Goal: Register for event/course

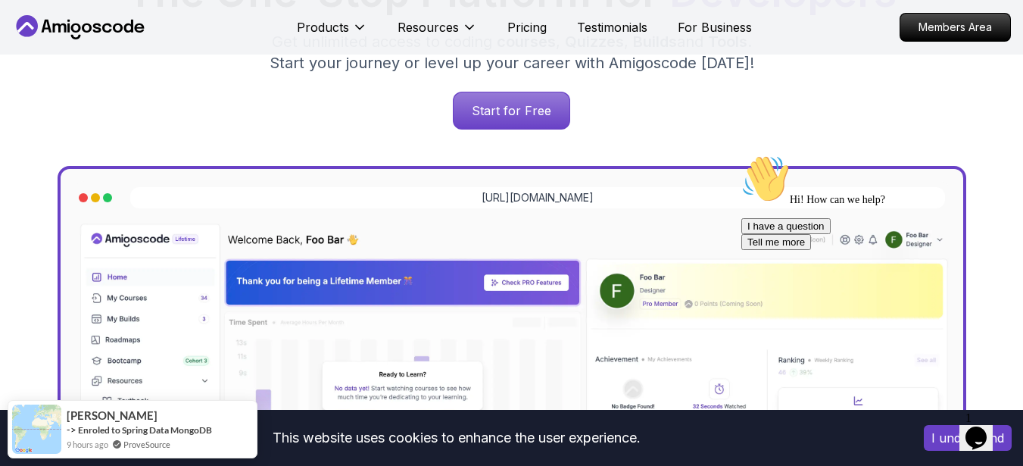
scroll to position [326, 0]
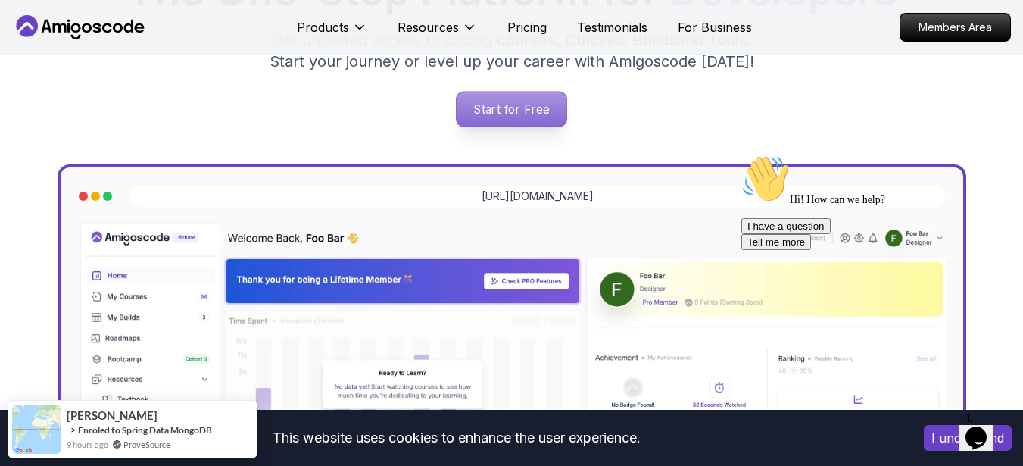
click at [500, 101] on p "Start for Free" at bounding box center [512, 109] width 110 height 35
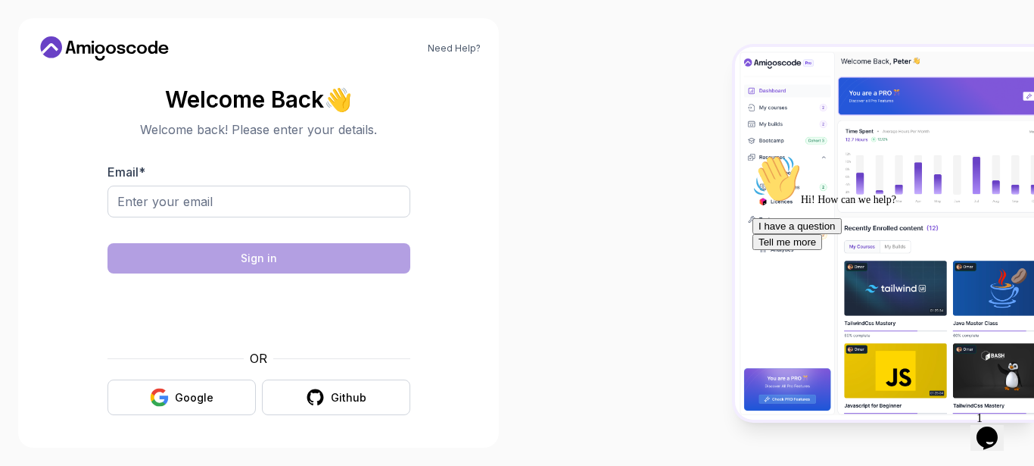
click at [712, 125] on body "Need Help? Welcome Back 👋 Welcome back! Please enter your details. Email * Sign…" at bounding box center [517, 233] width 1034 height 466
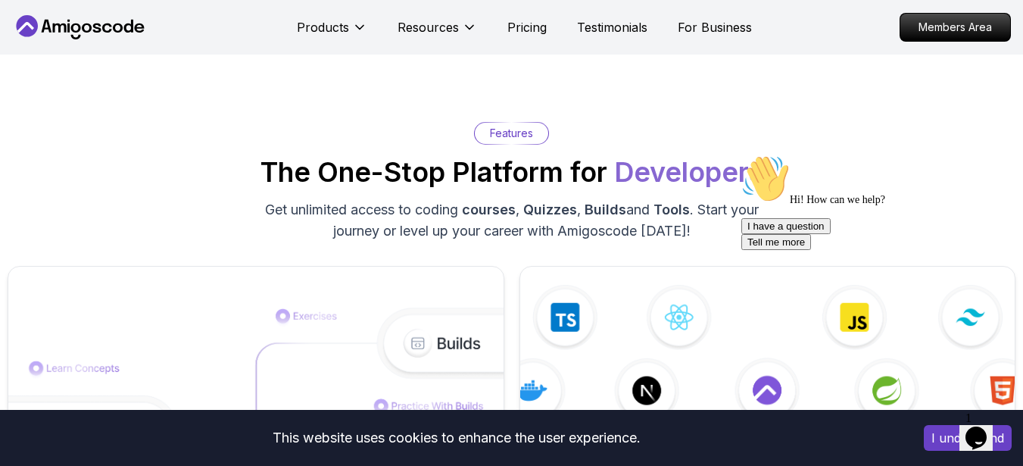
scroll to position [2206, 0]
drag, startPoint x: 1676, startPoint y: 566, endPoint x: 813, endPoint y: 270, distance: 912.5
drag, startPoint x: 813, startPoint y: 270, endPoint x: 201, endPoint y: 45, distance: 652.1
drag, startPoint x: -534, startPoint y: -104, endPoint x: 812, endPoint y: 117, distance: 1363.5
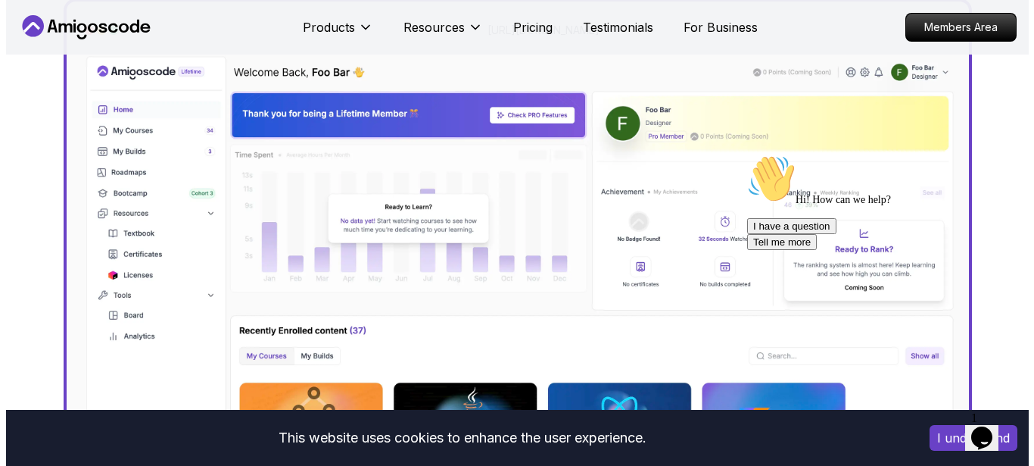
scroll to position [0, 0]
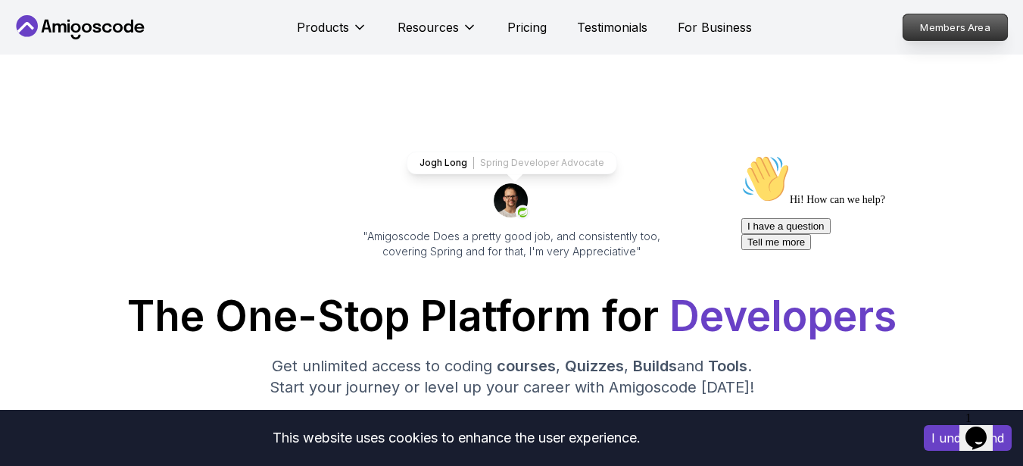
click at [962, 14] on p "Members Area" at bounding box center [955, 27] width 104 height 26
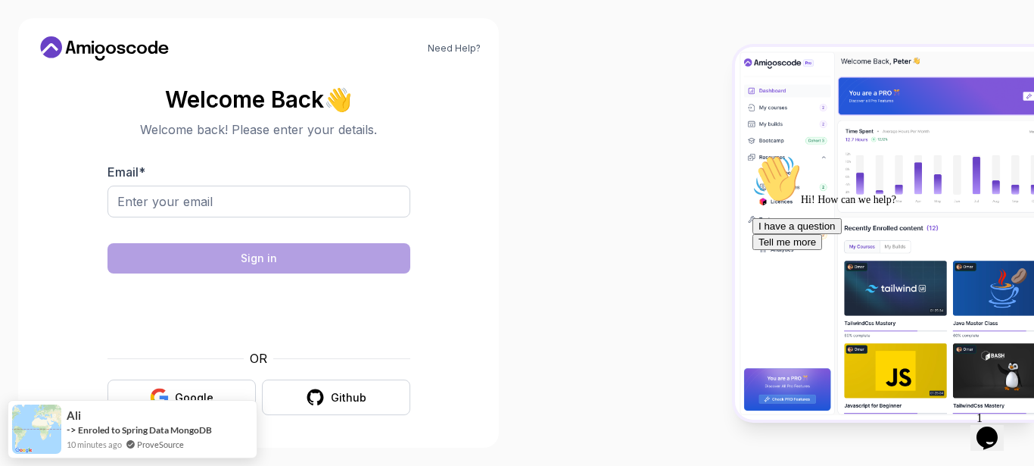
scroll to position [1, 0]
click at [217, 385] on button "Google" at bounding box center [182, 397] width 148 height 36
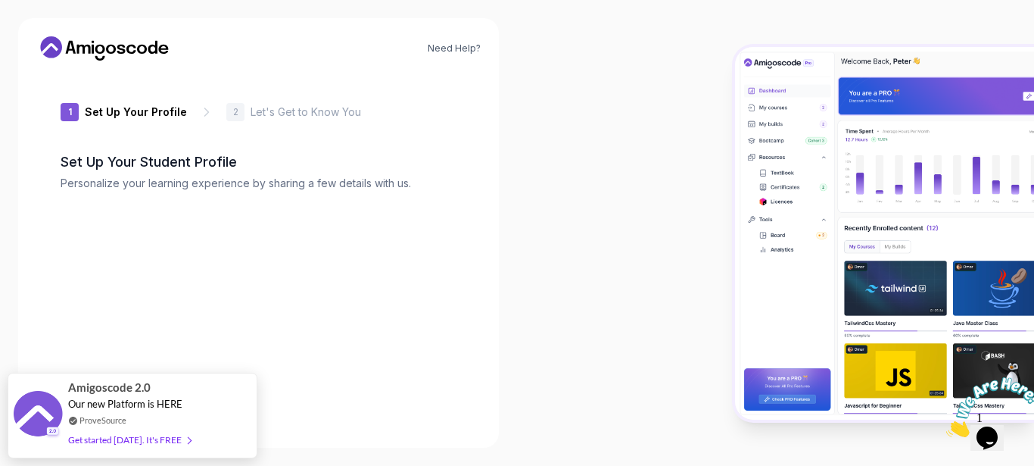
type input "charmingbobcatd22a4"
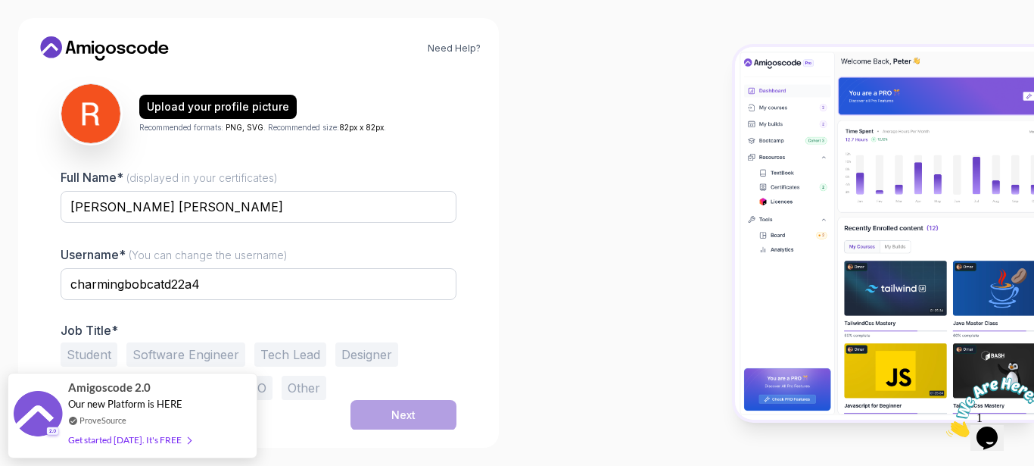
scroll to position [166, 0]
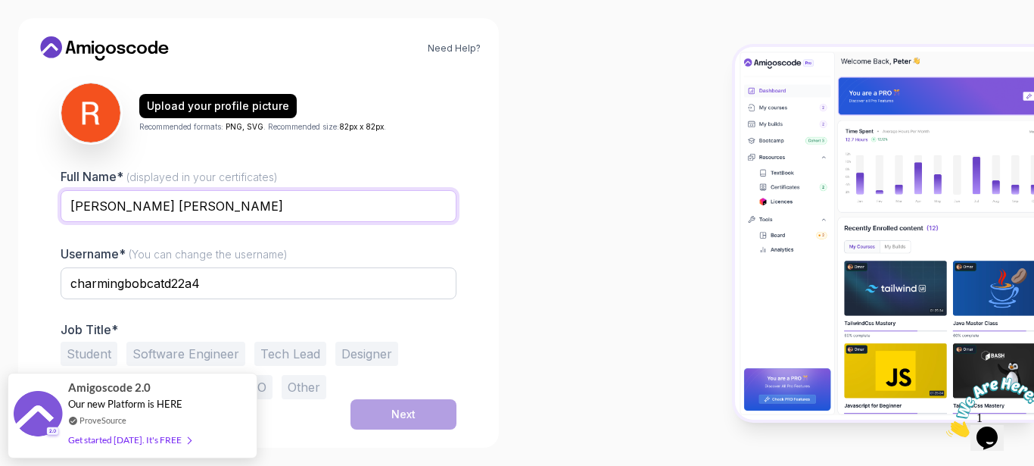
click at [110, 208] on input "Rito Jr Rodela" at bounding box center [259, 206] width 396 height 32
click at [202, 204] on input "Rito Rodela" at bounding box center [259, 206] width 396 height 32
type input "Rito Rodela Jr"
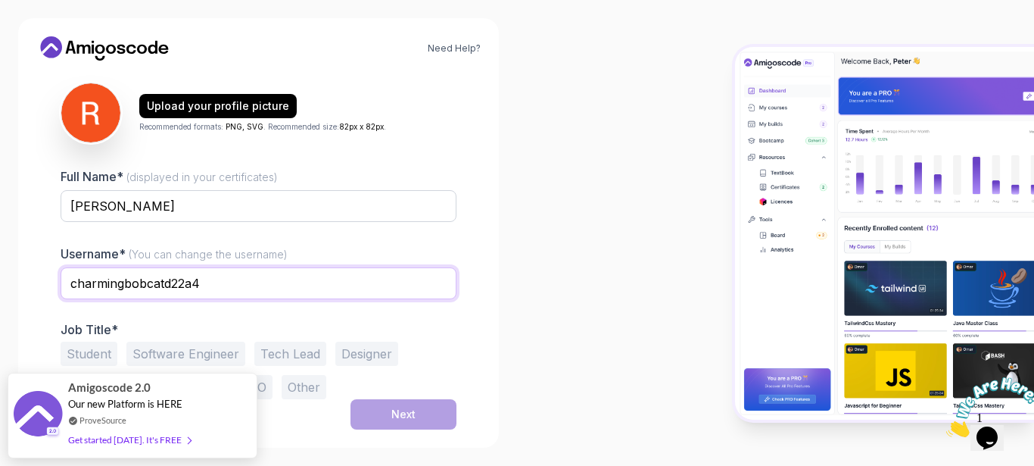
drag, startPoint x: 256, startPoint y: 282, endPoint x: 0, endPoint y: 309, distance: 257.3
click at [0, 309] on div "Need Help? 1 Set Up Your Profile 1 Set Up Your Profile 2 Let's Get to Know You …" at bounding box center [258, 233] width 517 height 466
click at [388, 283] on input "doritos2025" at bounding box center [259, 283] width 396 height 32
type input "doritos2025"
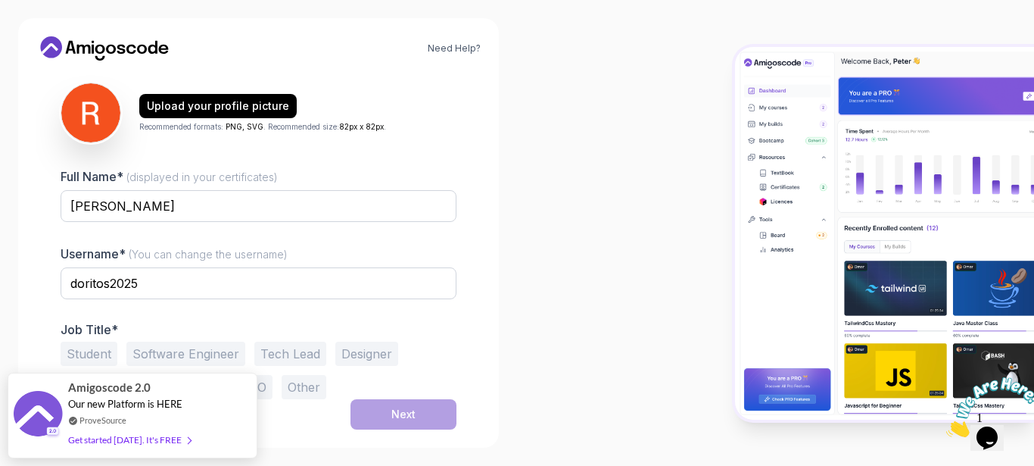
click at [214, 351] on button "Software Engineer" at bounding box center [185, 353] width 119 height 24
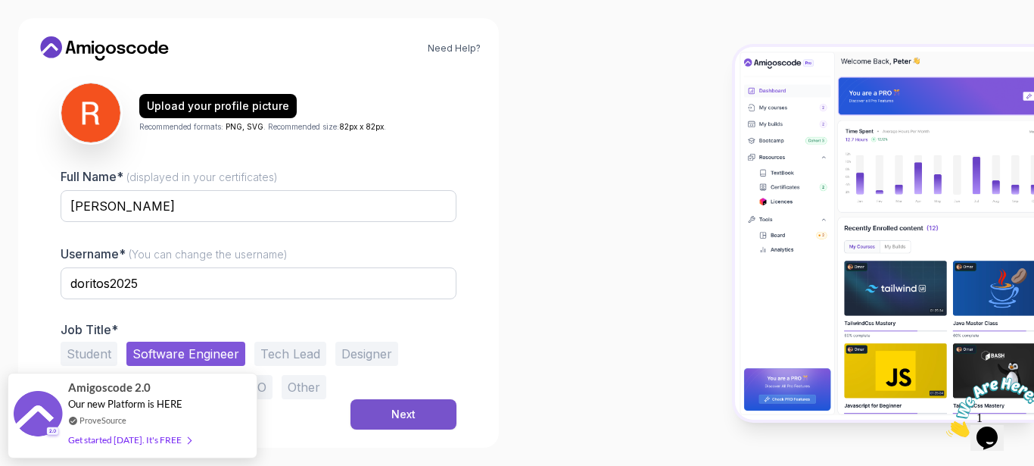
drag, startPoint x: 451, startPoint y: 432, endPoint x: 445, endPoint y: 419, distance: 13.9
click at [445, 419] on div "Need Help? 1 Set Up Your Profile 1 Set Up Your Profile 2 Let's Get to Know You …" at bounding box center [258, 232] width 481 height 429
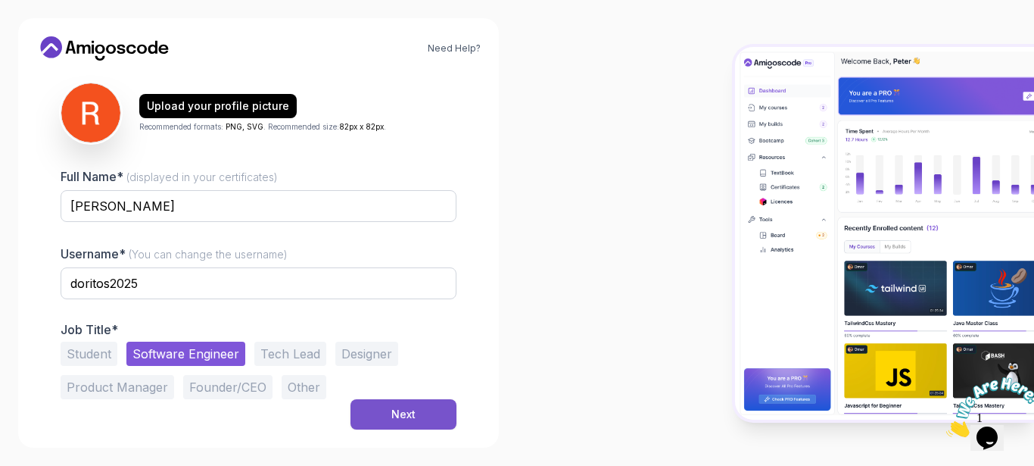
click at [445, 419] on button "Next" at bounding box center [404, 414] width 106 height 30
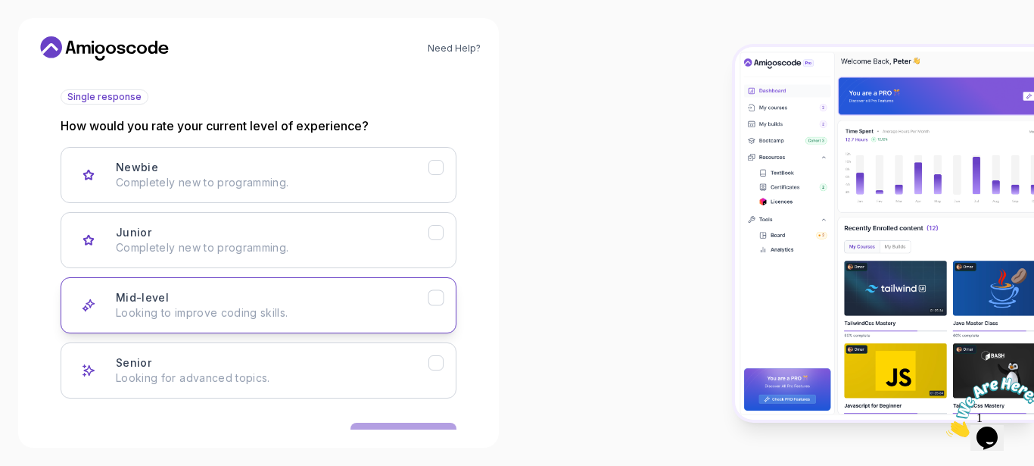
click at [286, 323] on button "Mid-level Looking to improve coding skills." at bounding box center [259, 305] width 396 height 56
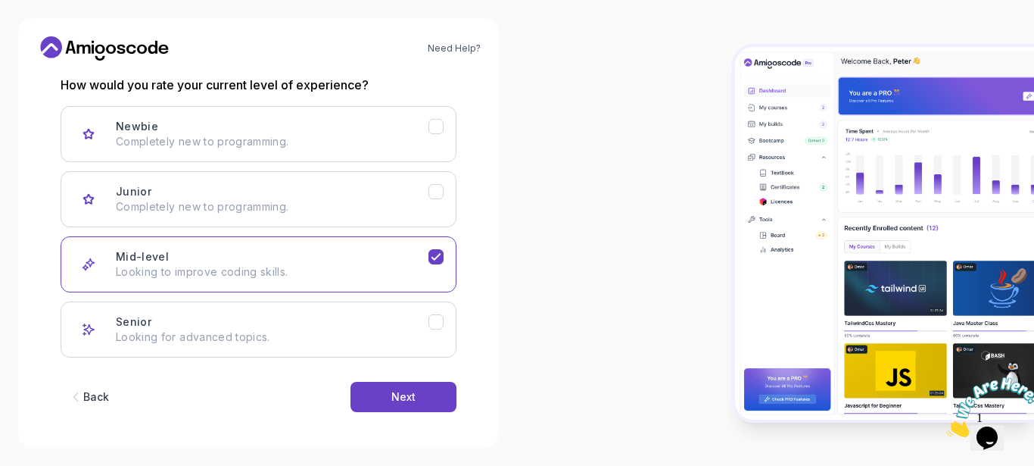
scroll to position [214, 0]
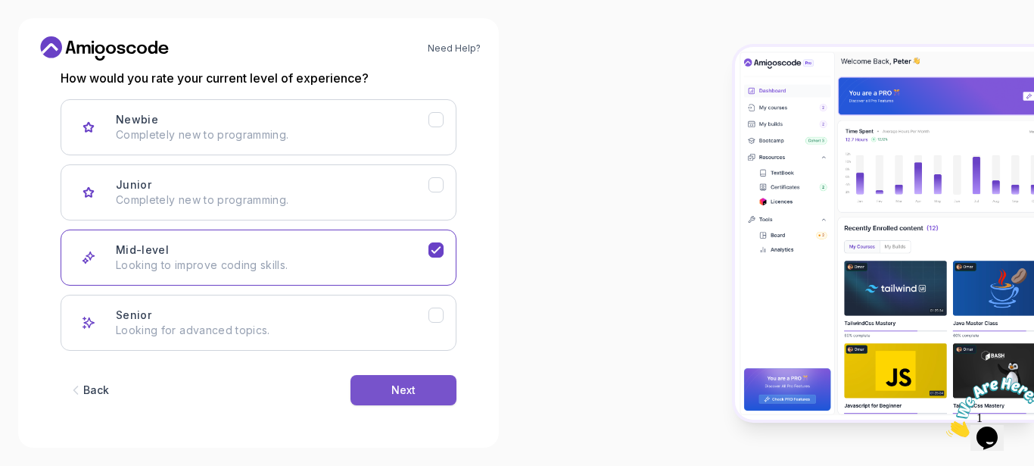
click at [406, 390] on div "Next" at bounding box center [403, 389] width 24 height 15
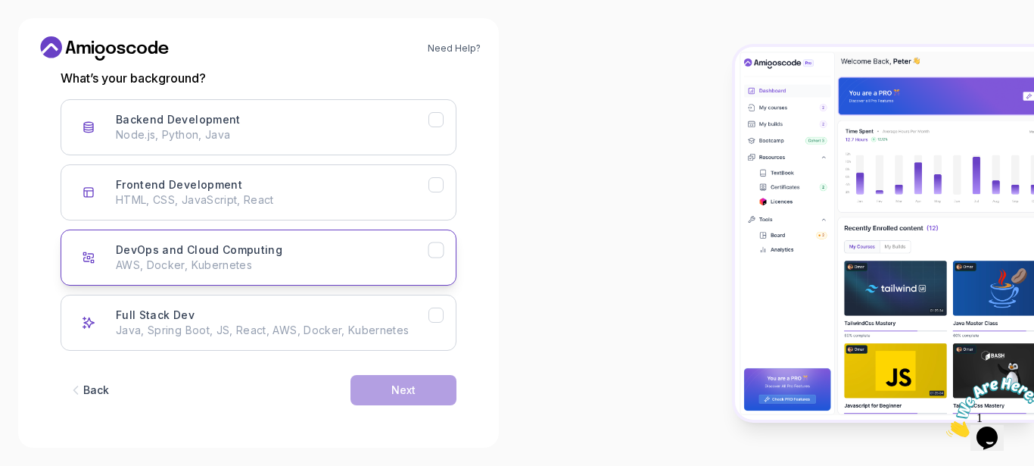
scroll to position [189, 0]
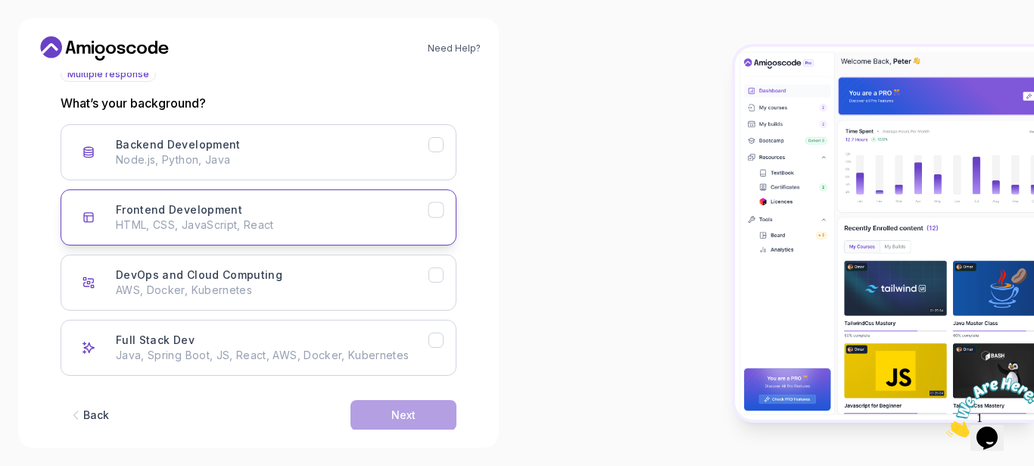
click at [223, 237] on button "Frontend Development HTML, CSS, JavaScript, React" at bounding box center [259, 217] width 396 height 56
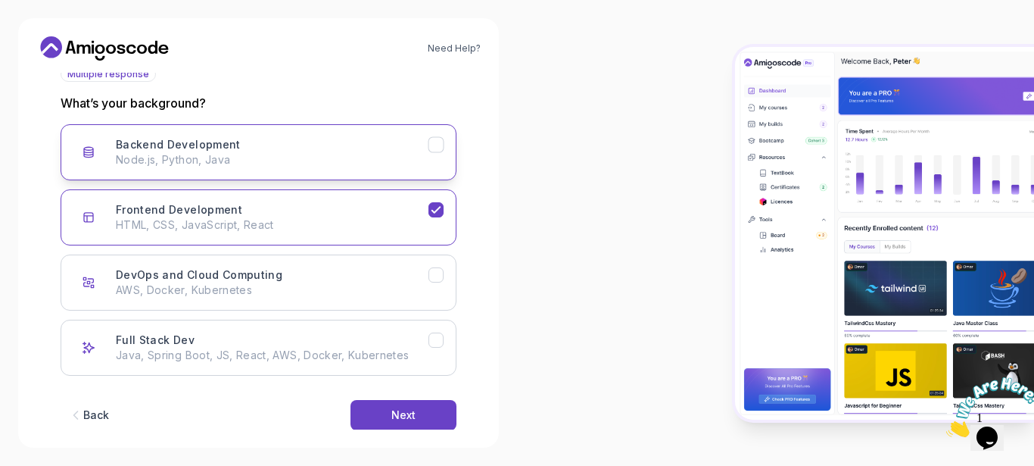
click at [286, 174] on button "Backend Development Node.js, Python, Java" at bounding box center [259, 152] width 396 height 56
click at [410, 432] on div "Need Help? 2 Let's Get to Know You 1 Set Up Your Profile 2 Let's Get to Know Yo…" at bounding box center [258, 232] width 481 height 429
click at [418, 420] on button "Next" at bounding box center [404, 415] width 106 height 30
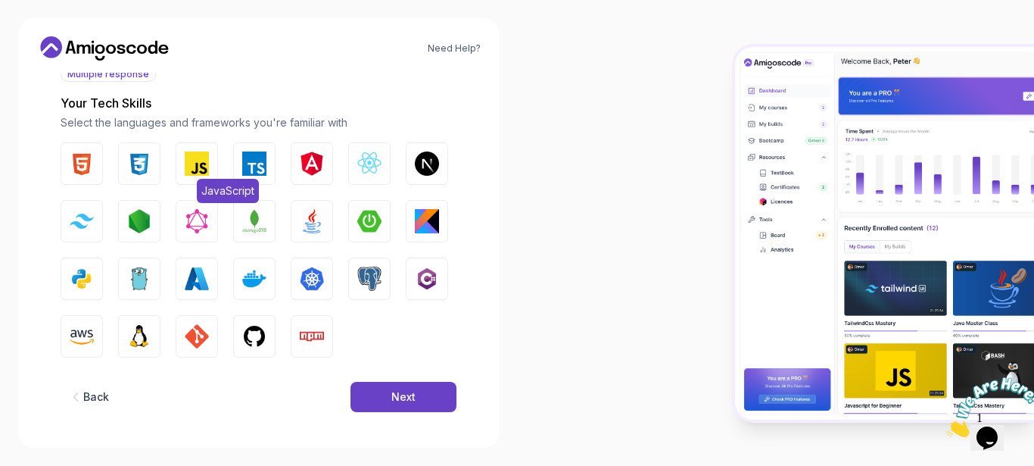
click at [197, 165] on img "button" at bounding box center [197, 163] width 24 height 24
click at [84, 165] on img "button" at bounding box center [82, 163] width 24 height 24
click at [141, 164] on img "button" at bounding box center [139, 163] width 24 height 24
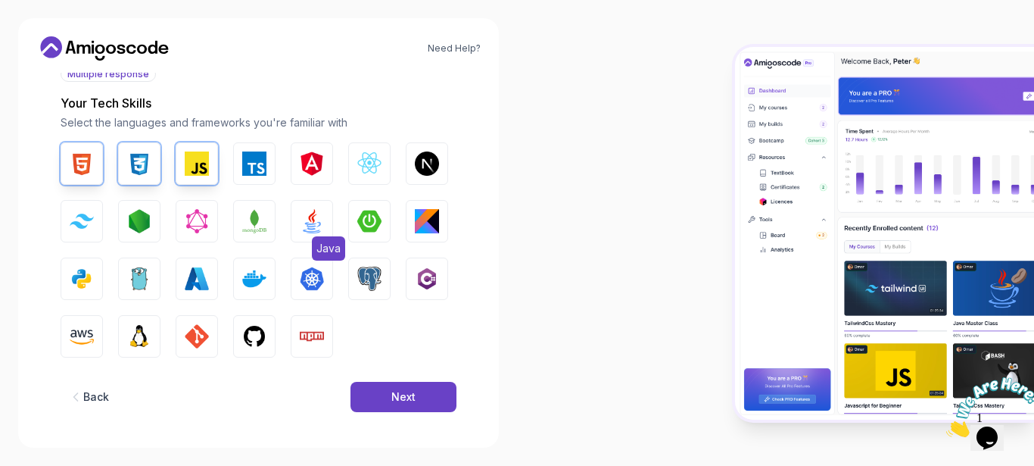
click at [301, 207] on button "Java" at bounding box center [312, 221] width 42 height 42
click at [404, 401] on div "Next" at bounding box center [403, 396] width 24 height 15
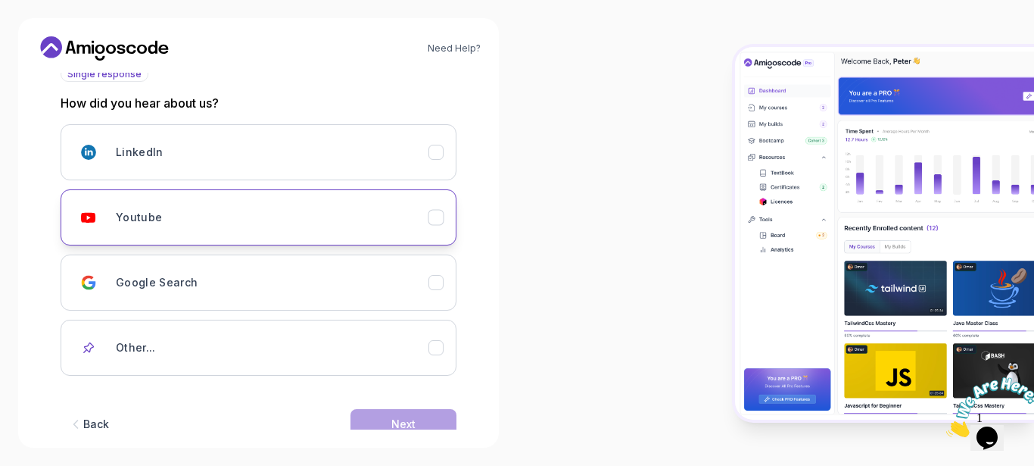
click at [312, 201] on button "Youtube" at bounding box center [259, 217] width 396 height 56
click at [365, 411] on button "Next" at bounding box center [404, 424] width 106 height 30
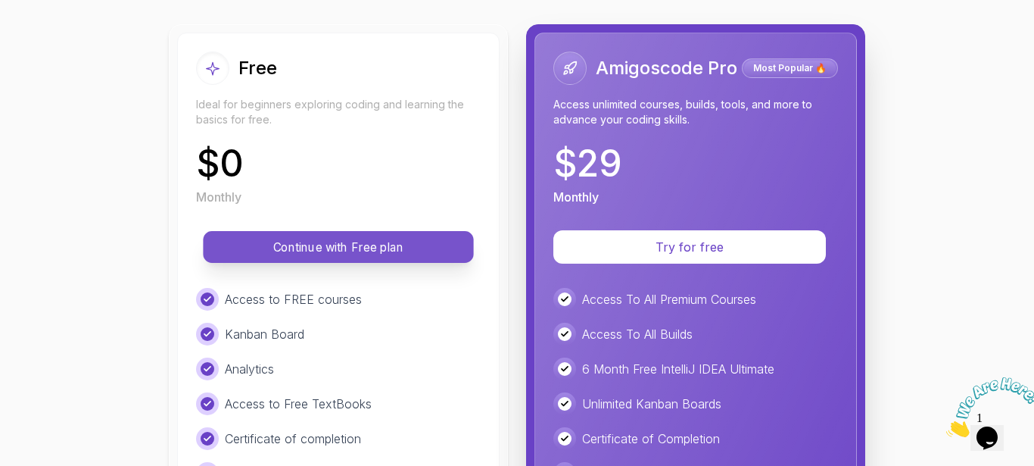
scroll to position [163, 0]
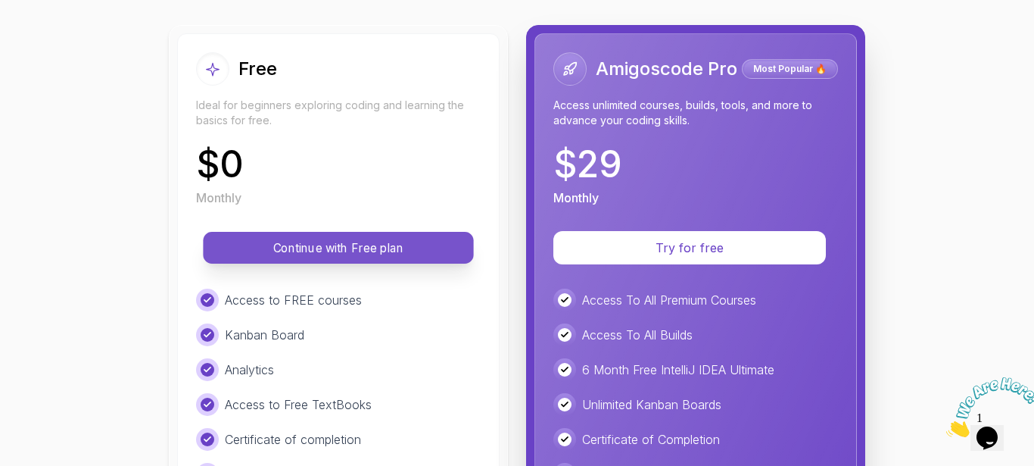
click at [416, 248] on p "Continue with Free plan" at bounding box center [338, 247] width 236 height 17
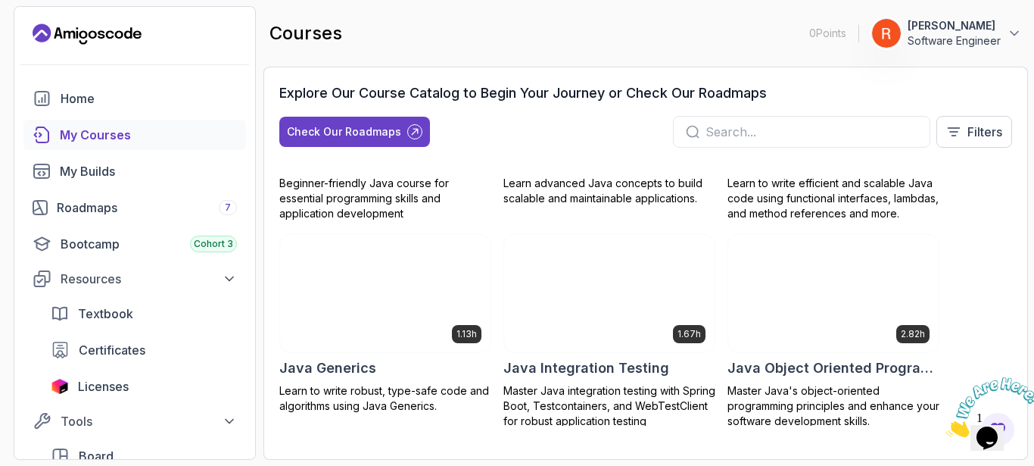
scroll to position [1294, 0]
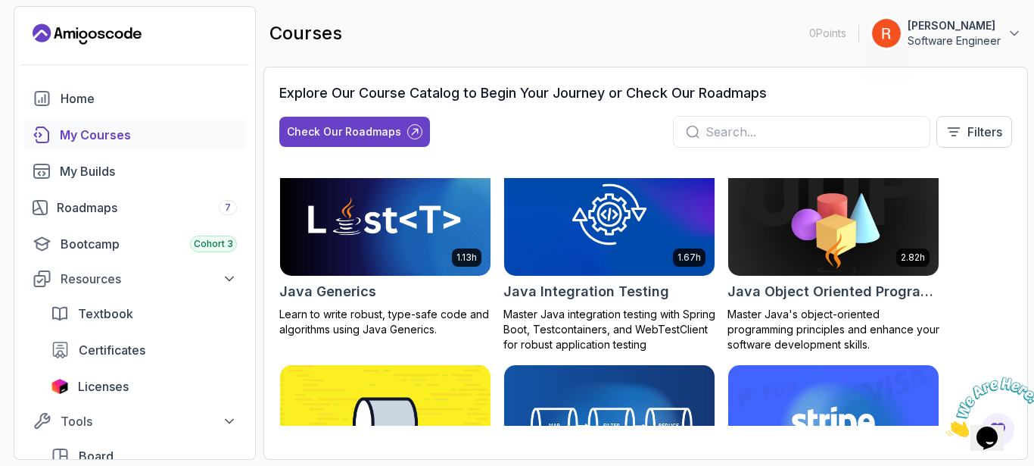
drag, startPoint x: 383, startPoint y: 322, endPoint x: 569, endPoint y: 37, distance: 340.2
click at [569, 37] on div "courses 0 Points 1 Rito Rodela Jr Software Engineer" at bounding box center [645, 33] width 765 height 55
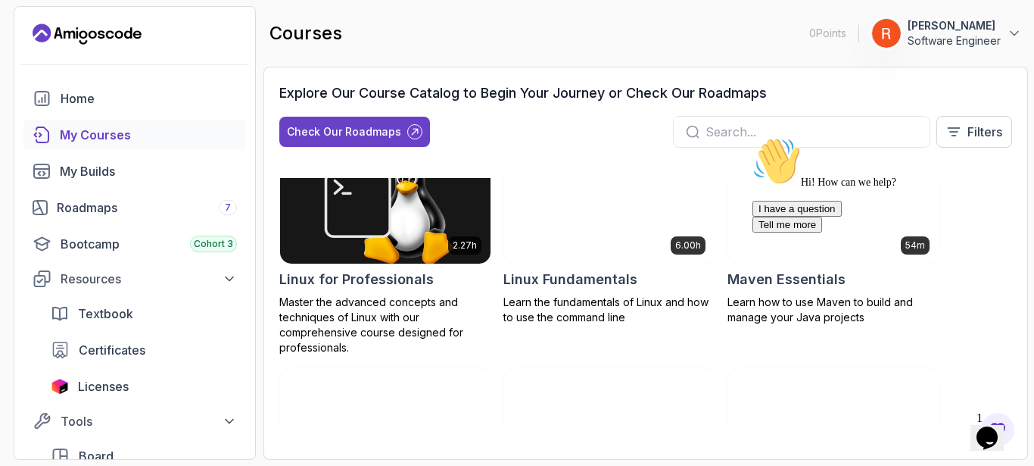
scroll to position [2134, 0]
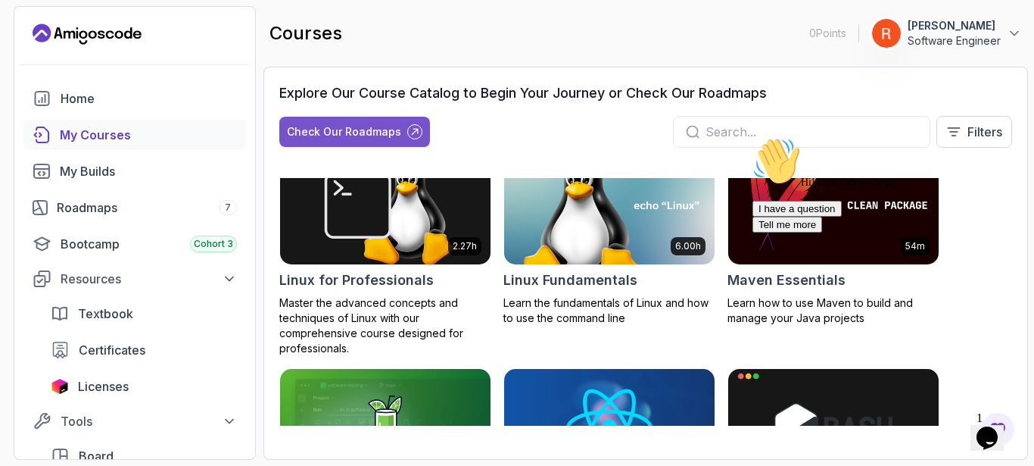
click at [373, 132] on div "Check Our Roadmaps" at bounding box center [344, 131] width 114 height 15
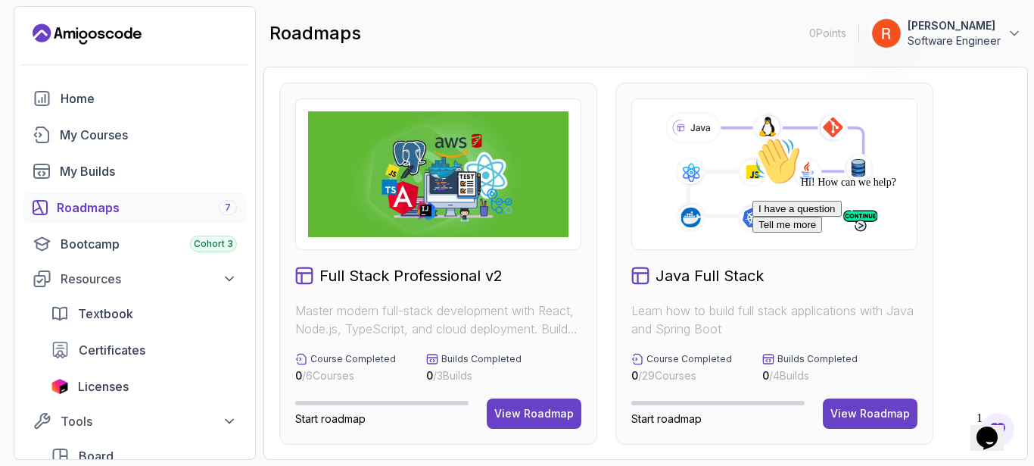
click at [706, 218] on icon at bounding box center [774, 174] width 234 height 130
click at [839, 415] on div "View Roadmap" at bounding box center [871, 413] width 80 height 15
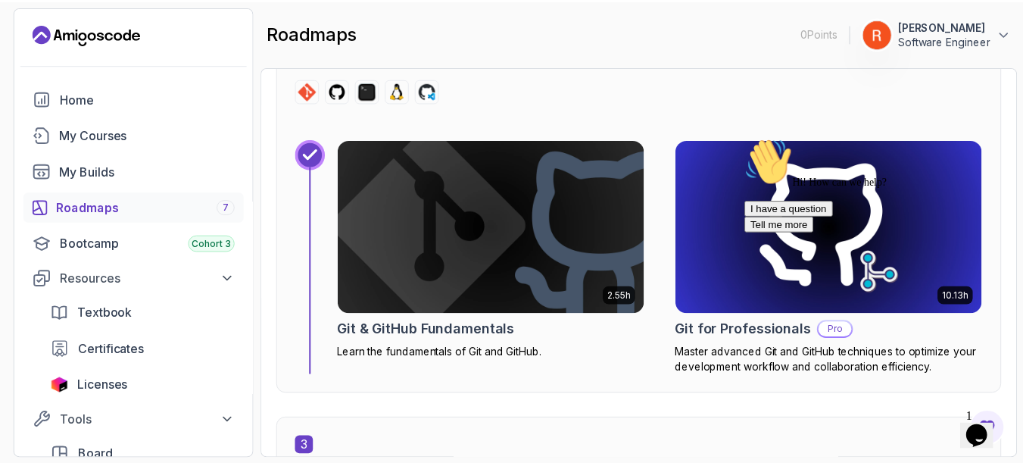
scroll to position [1593, 0]
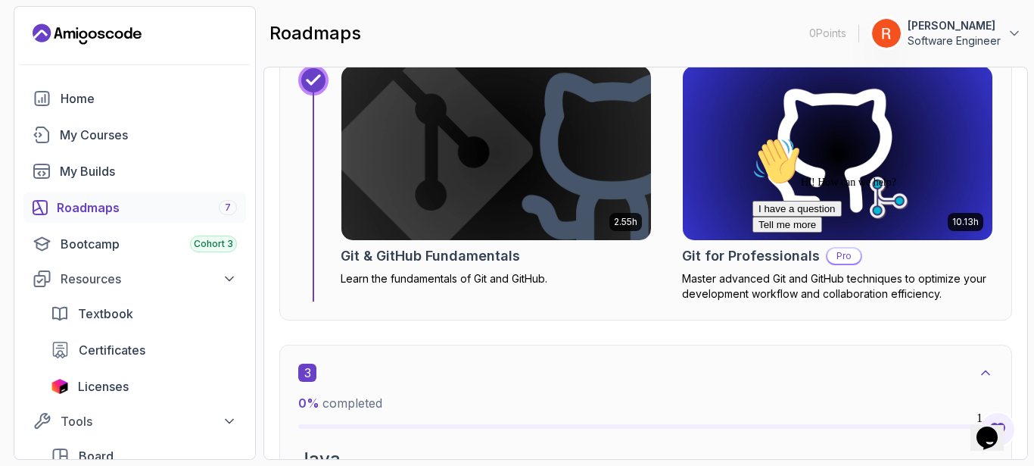
click at [551, 219] on img at bounding box center [496, 153] width 325 height 182
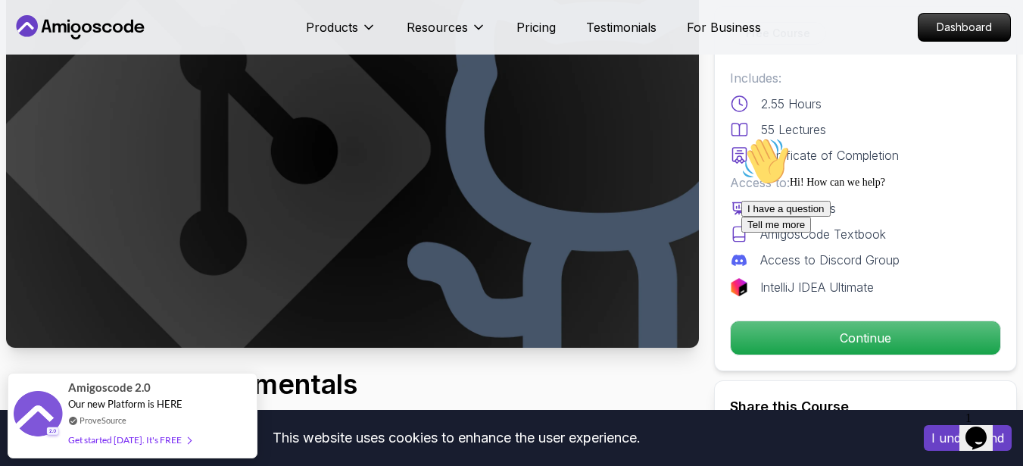
scroll to position [272, 0]
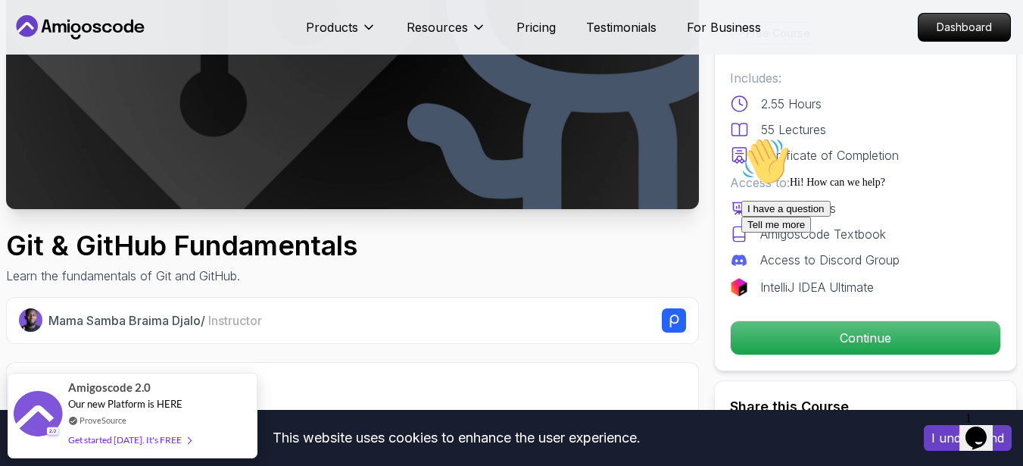
click at [779, 232] on div "I have a question Tell me more" at bounding box center [877, 217] width 273 height 32
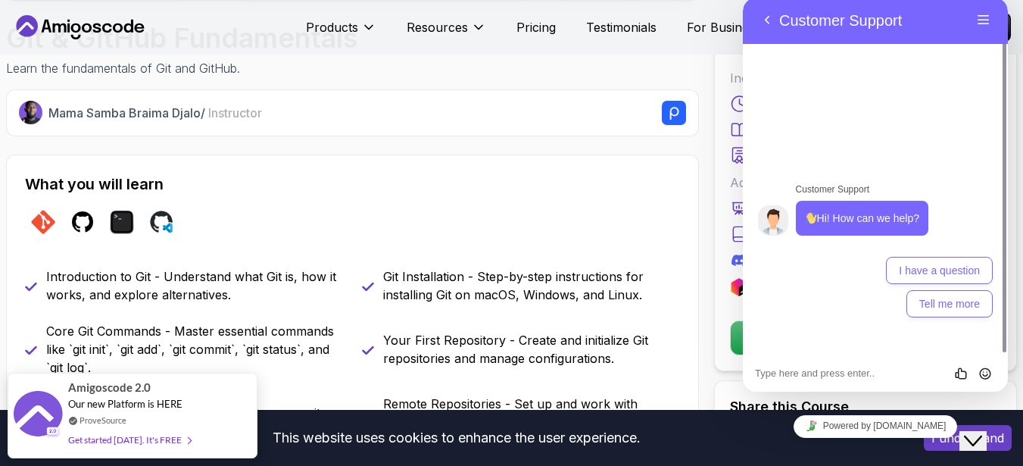
scroll to position [488, 0]
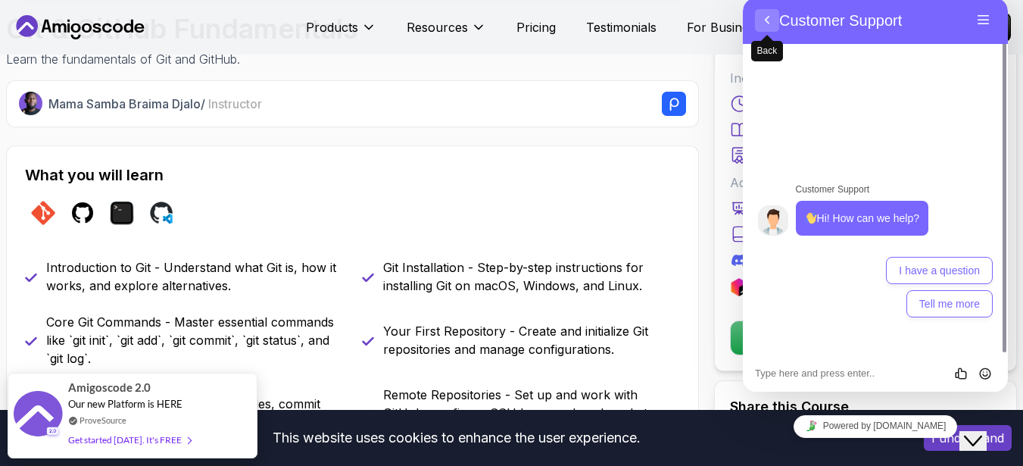
click at [773, 19] on button "Back" at bounding box center [767, 20] width 24 height 23
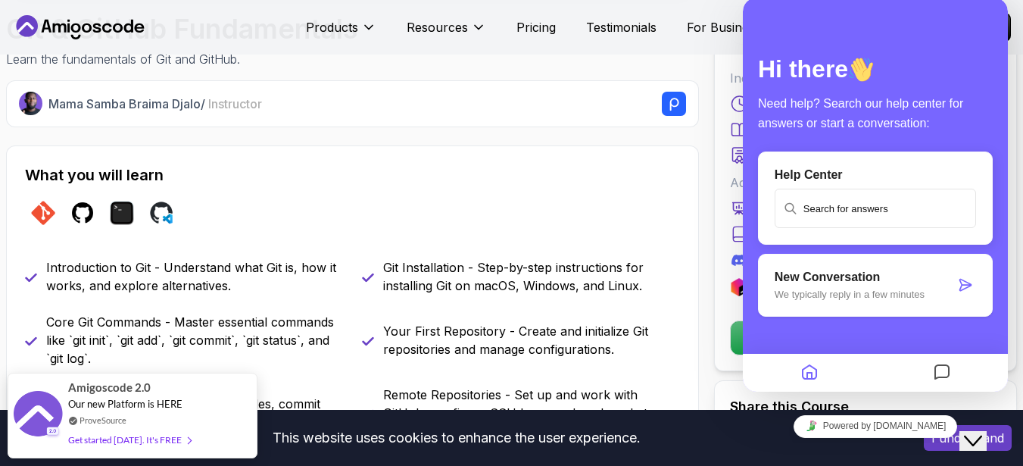
click at [978, 435] on icon "$i18n('chat', 'chat_widget')" at bounding box center [973, 440] width 18 height 11
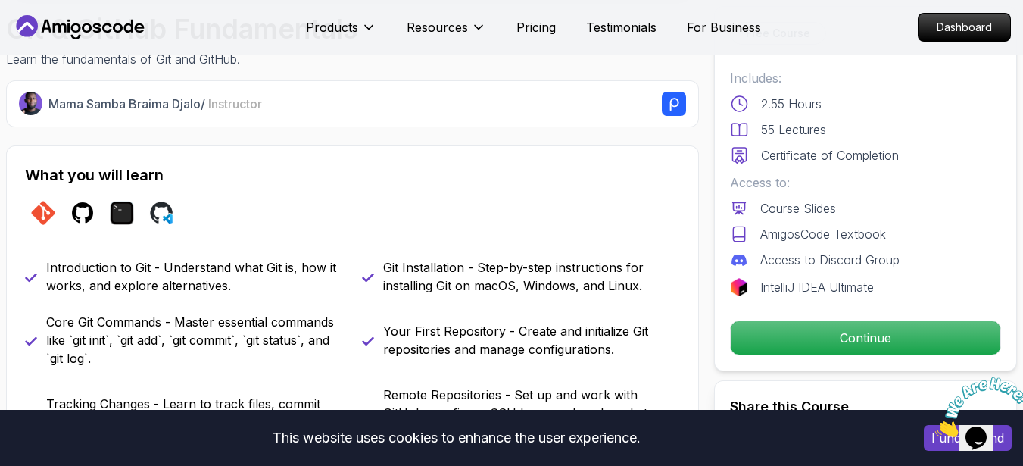
click at [935, 426] on icon "Close" at bounding box center [935, 432] width 0 height 13
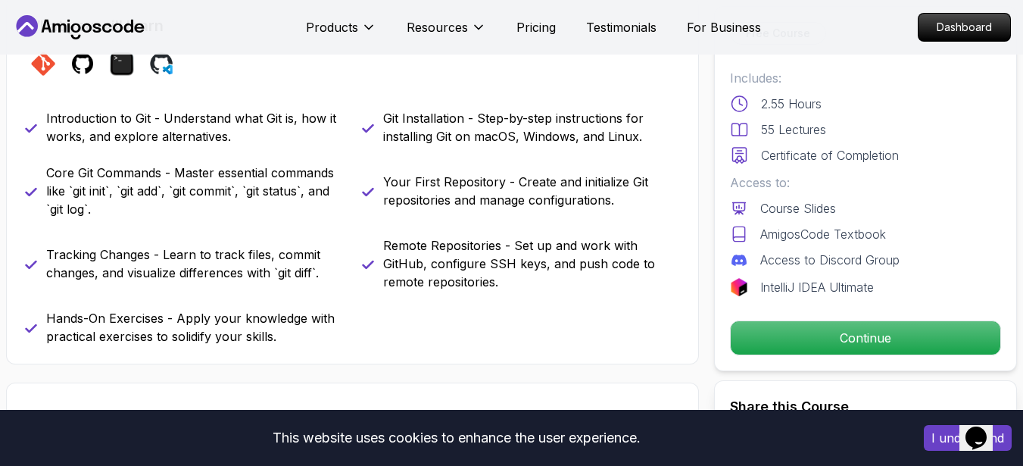
scroll to position [641, 0]
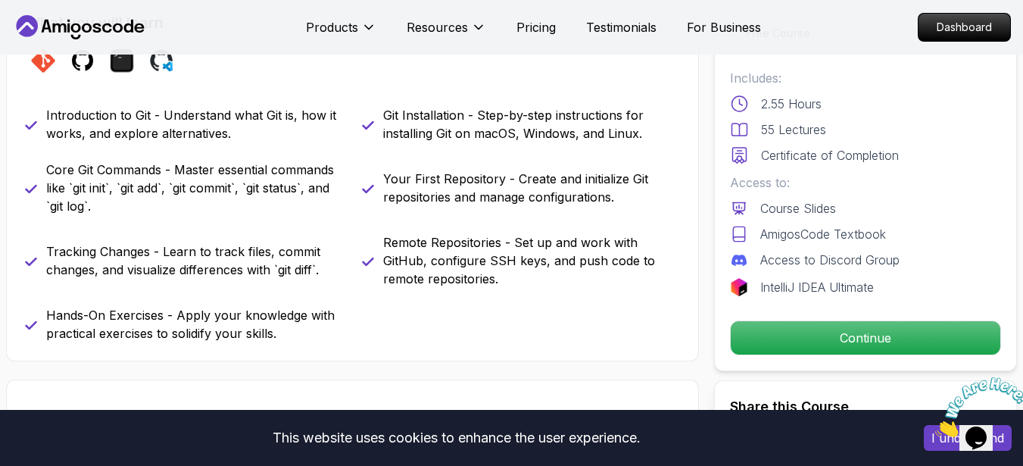
click at [845, 358] on div "Free Course Includes: 2.55 Hours 55 Lectures Certificate of Completion Access t…" at bounding box center [865, 188] width 303 height 365
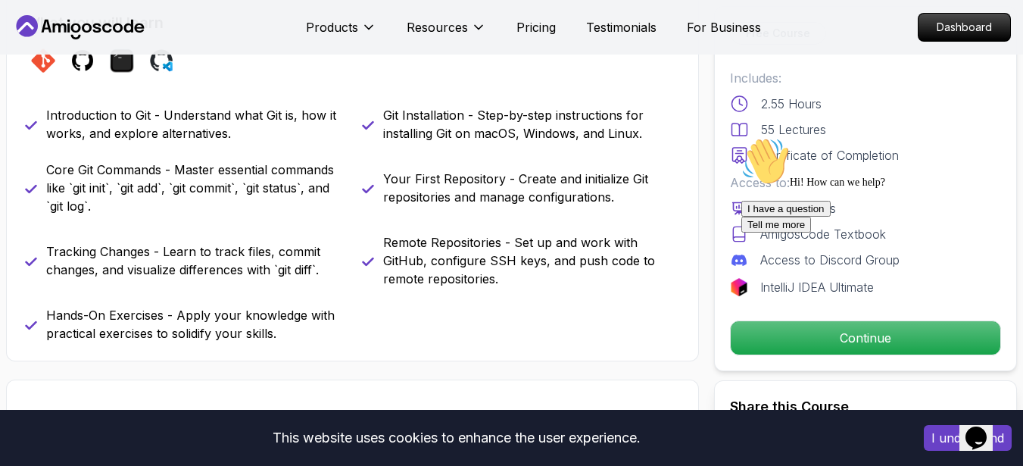
click at [849, 232] on div "I have a question Tell me more" at bounding box center [877, 217] width 273 height 32
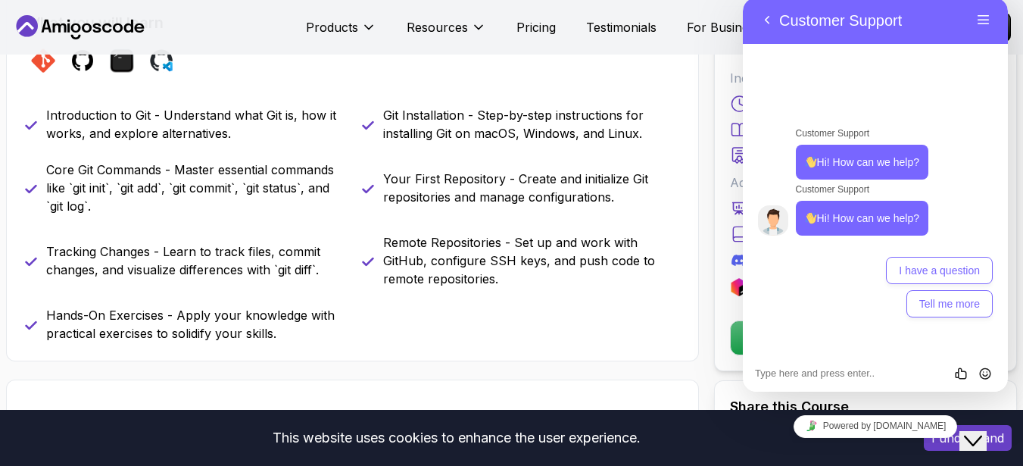
click at [974, 432] on icon "Close Chat This icon closes the chat window." at bounding box center [973, 441] width 18 height 18
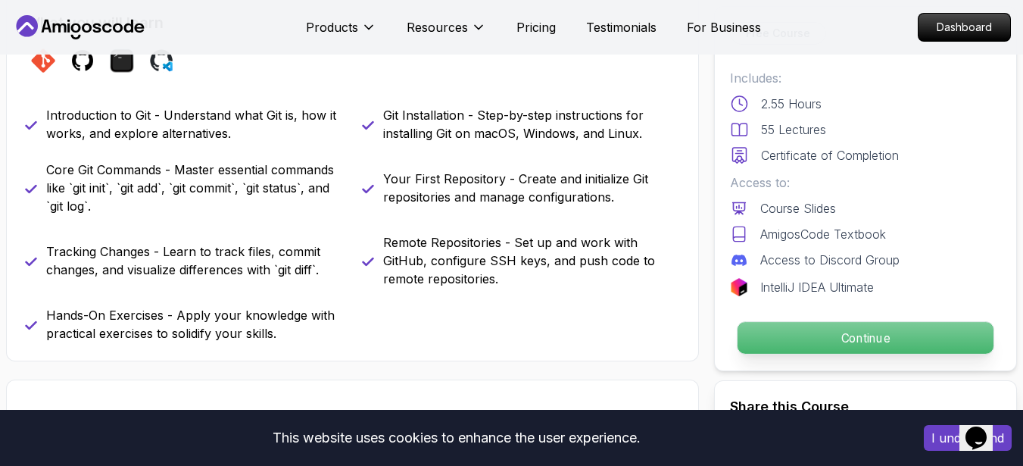
click at [828, 335] on p "Continue" at bounding box center [865, 338] width 256 height 32
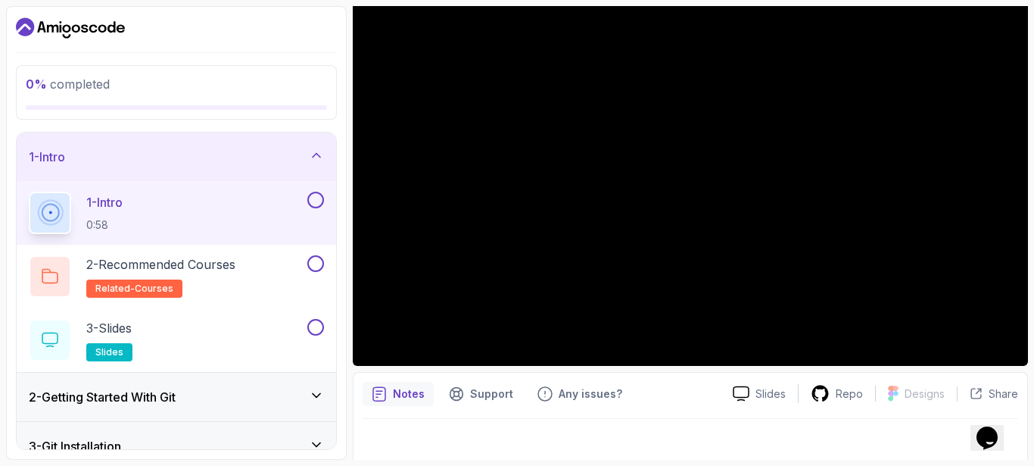
scroll to position [161, 0]
